Goal: Task Accomplishment & Management: Manage account settings

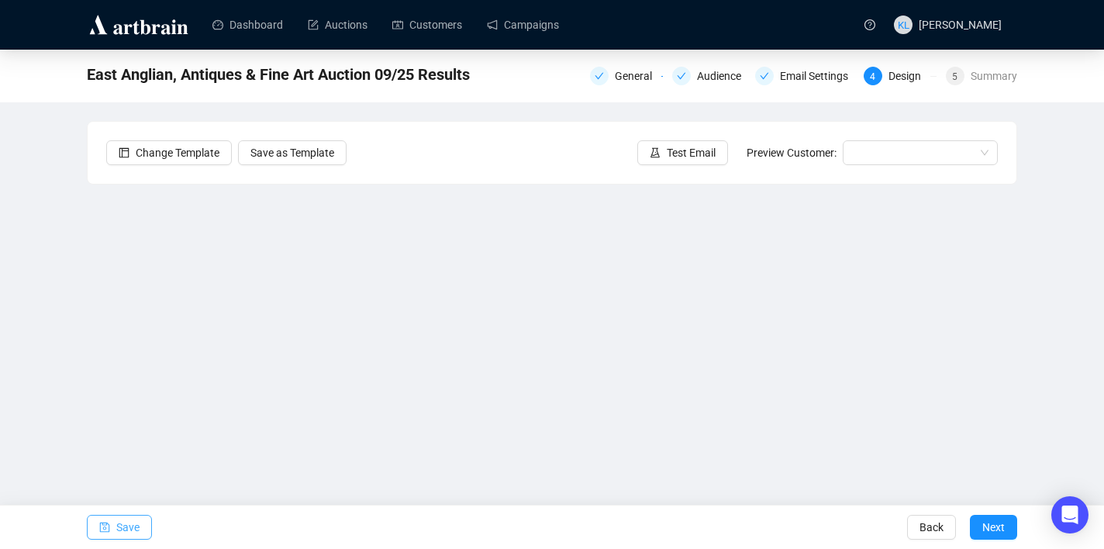
click at [132, 525] on span "Save" at bounding box center [127, 526] width 23 height 43
click at [530, 22] on link "Campaigns" at bounding box center [523, 25] width 72 height 40
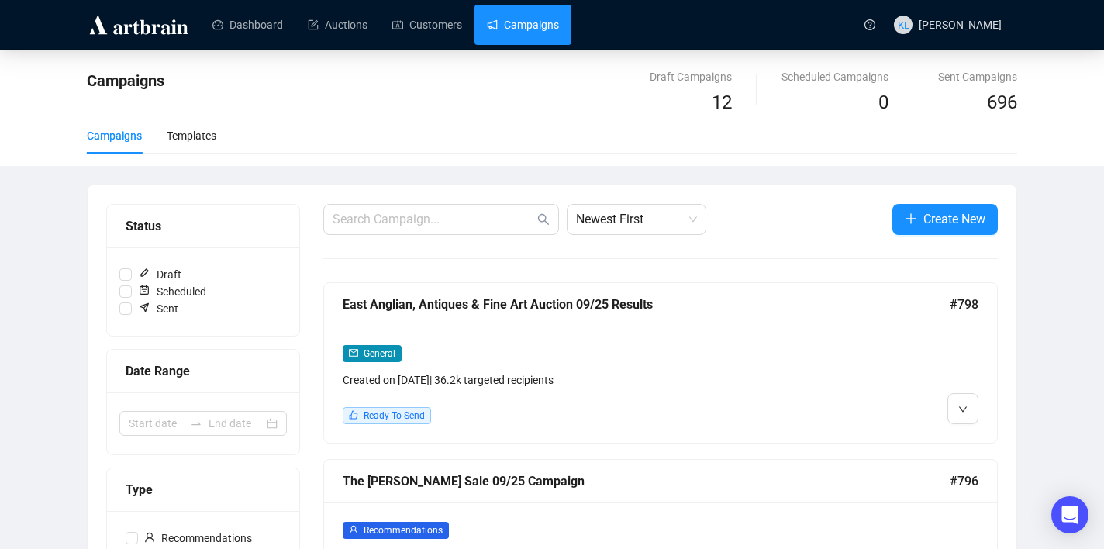
scroll to position [193, 0]
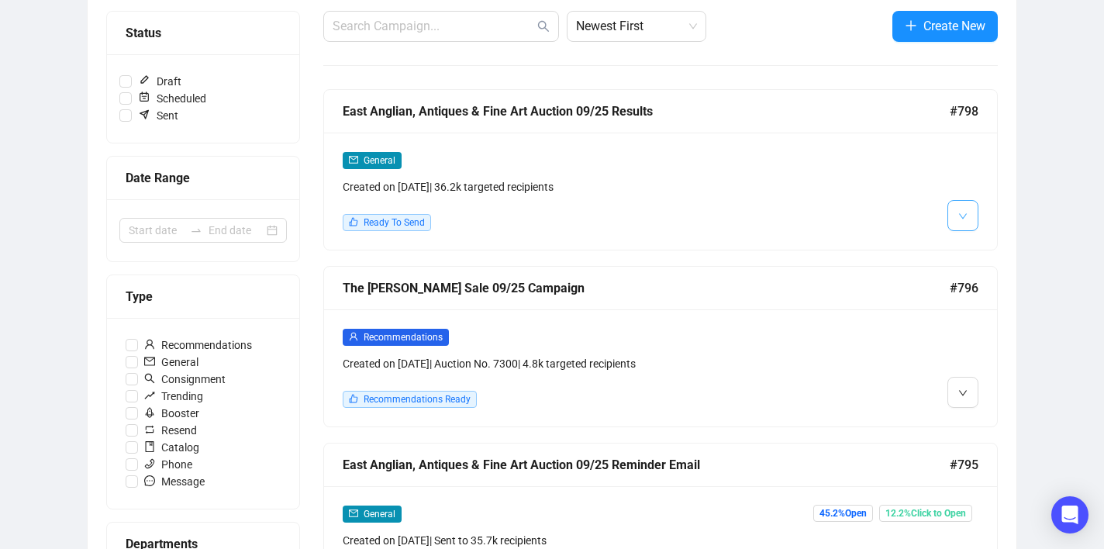
click at [970, 221] on button "button" at bounding box center [962, 215] width 31 height 31
click at [960, 245] on div "General Created on [DATE] | 36.2k targeted recipients Ready To Send" at bounding box center [660, 191] width 673 height 117
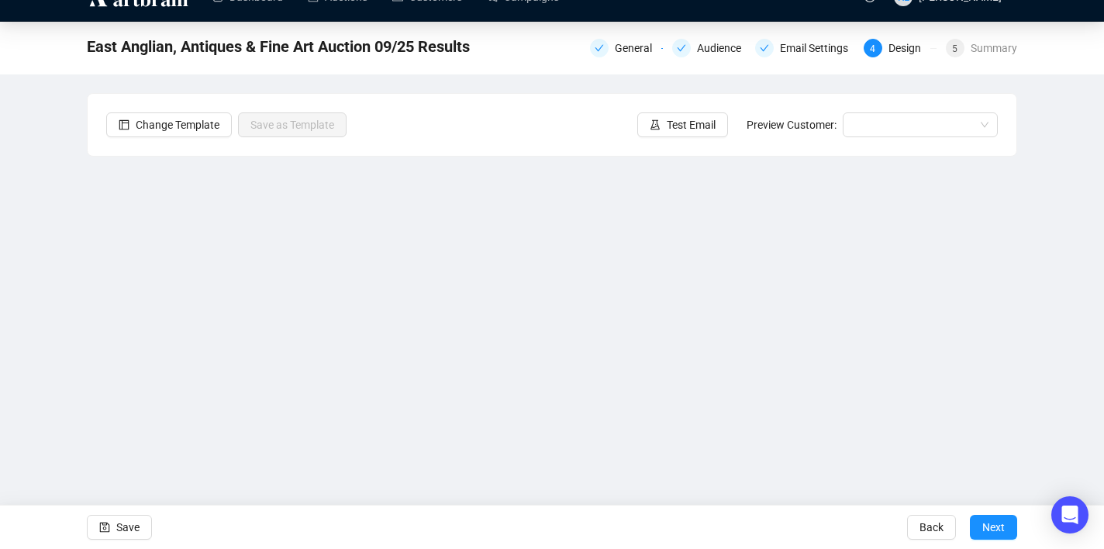
scroll to position [28, 0]
